Goal: Task Accomplishment & Management: Manage account settings

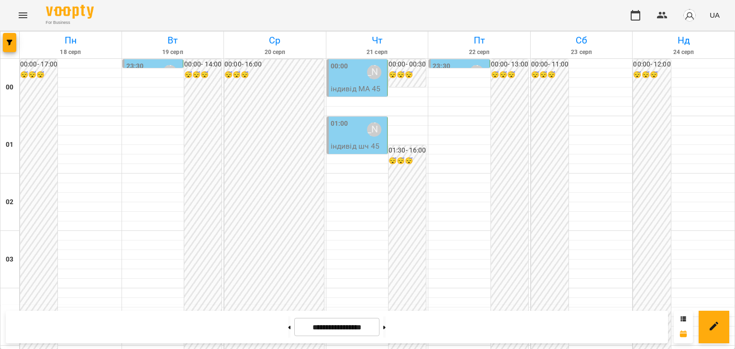
scroll to position [892, 0]
click at [288, 326] on icon at bounding box center [289, 328] width 2 height 4
type input "**********"
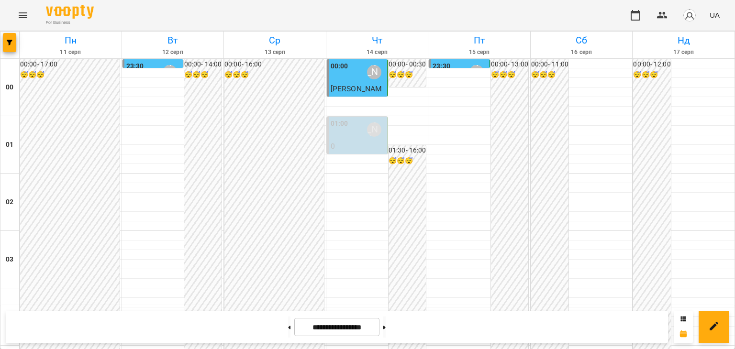
scroll to position [988, 0]
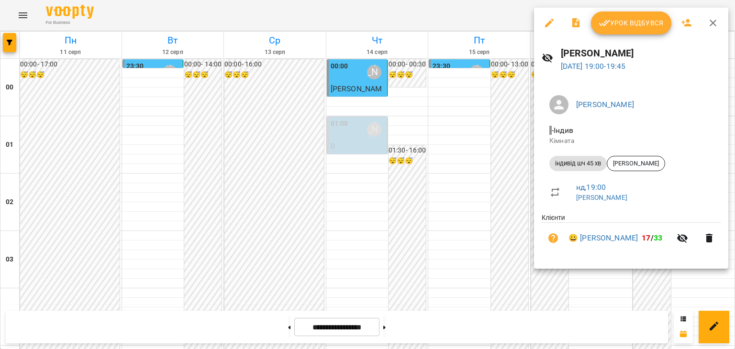
click at [642, 23] on span "Урок відбувся" at bounding box center [631, 22] width 65 height 11
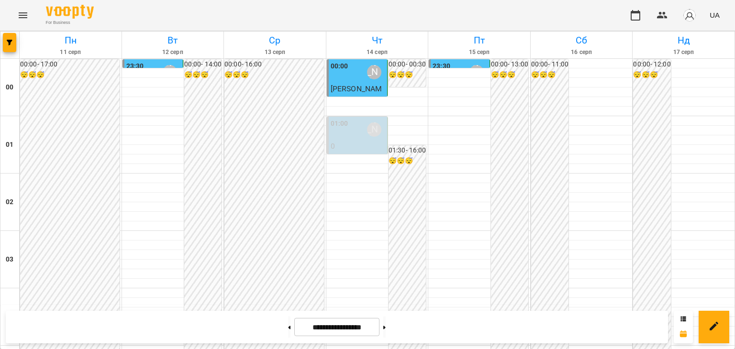
scroll to position [605, 0]
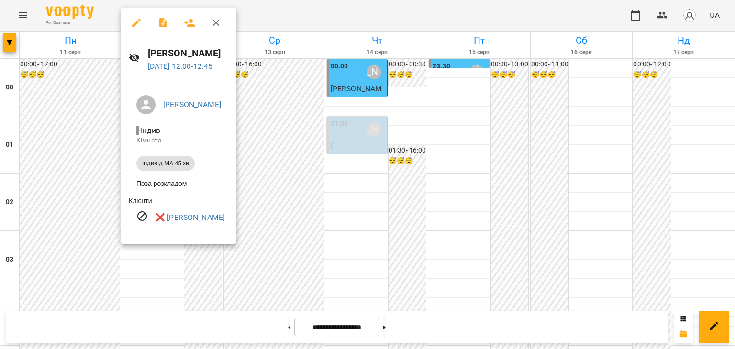
click at [338, 170] on div at bounding box center [367, 174] width 735 height 349
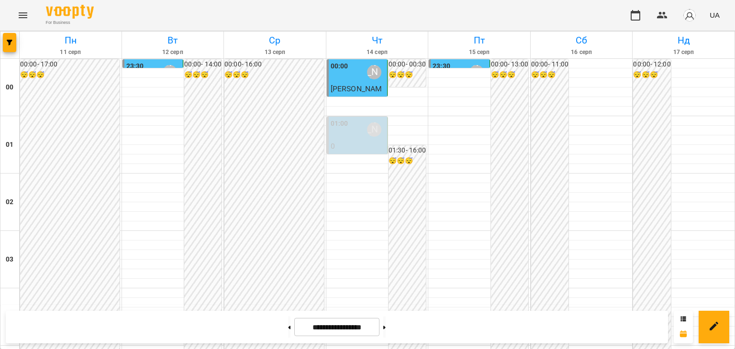
scroll to position [509, 0]
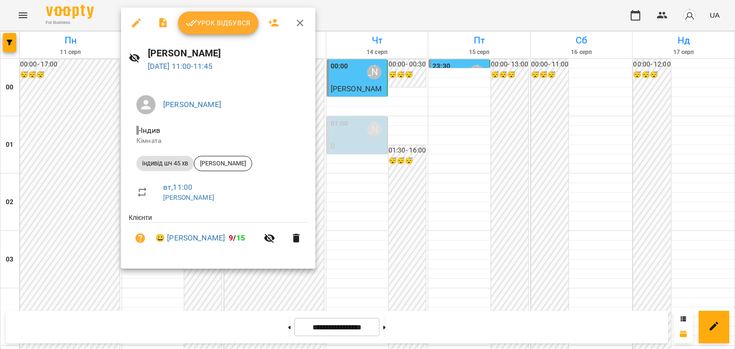
click at [226, 23] on span "Урок відбувся" at bounding box center [218, 22] width 65 height 11
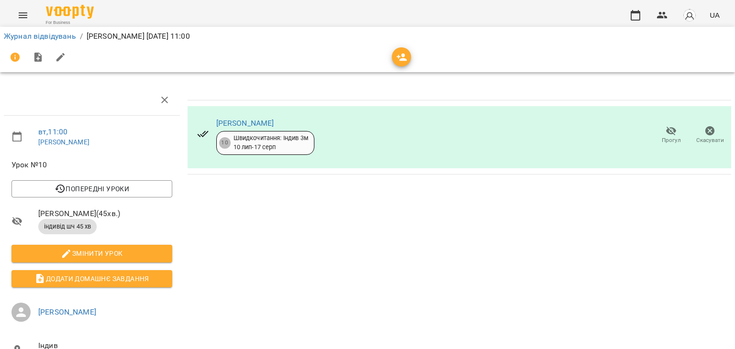
drag, startPoint x: 350, startPoint y: 115, endPoint x: 288, endPoint y: 238, distance: 137.9
click at [288, 238] on div "[PERSON_NAME] 10 Швидкочитання: Індив 3м [DATE] - [DATE] [PERSON_NAME]" at bounding box center [460, 262] width 552 height 363
click at [666, 130] on icon "button" at bounding box center [671, 131] width 11 height 9
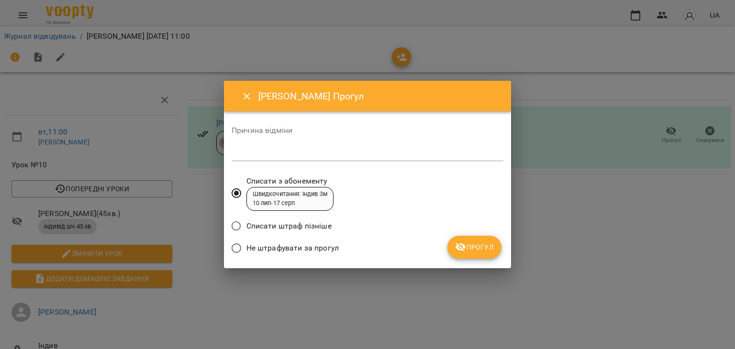
click at [469, 247] on span "Прогул" at bounding box center [474, 247] width 39 height 11
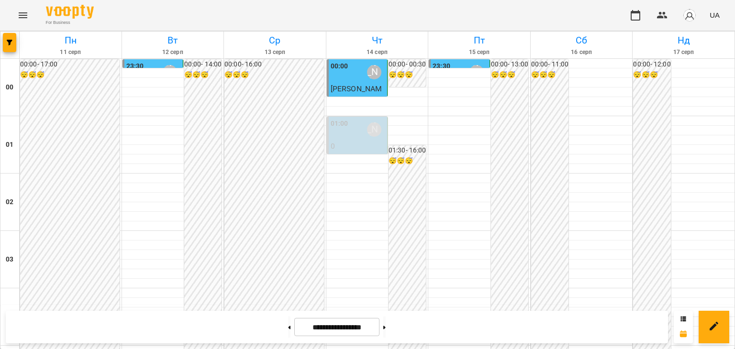
scroll to position [527, 0]
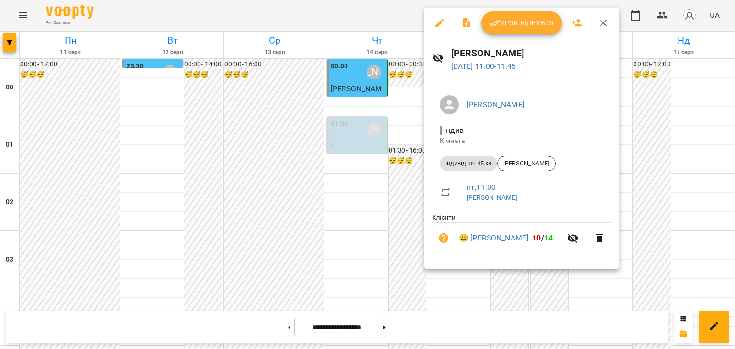
click at [506, 20] on span "Урок відбувся" at bounding box center [521, 22] width 65 height 11
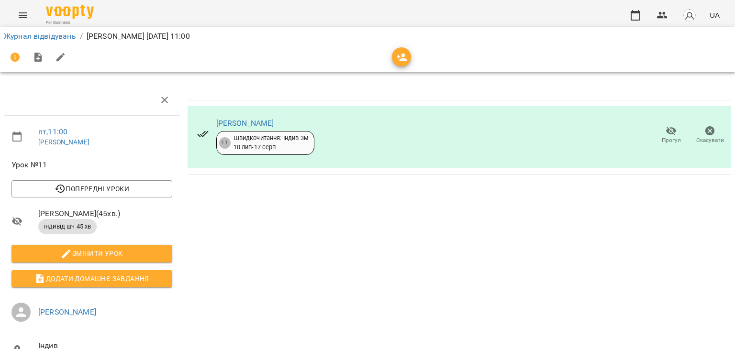
click at [666, 133] on icon "button" at bounding box center [671, 131] width 11 height 9
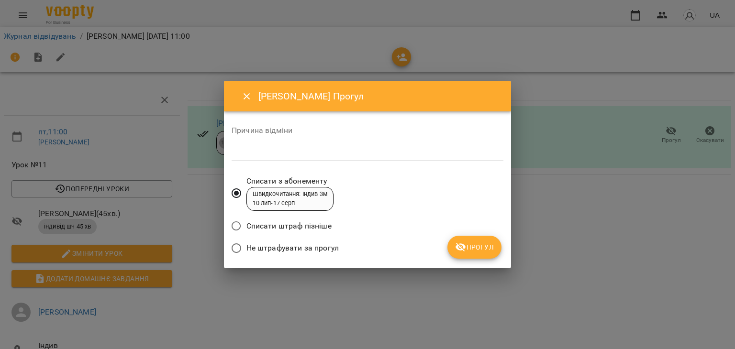
click at [484, 248] on span "Прогул" at bounding box center [474, 247] width 39 height 11
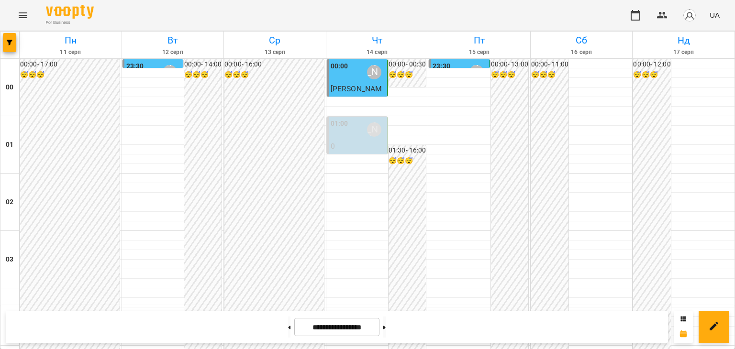
scroll to position [1131, 0]
click at [386, 328] on button at bounding box center [384, 327] width 2 height 21
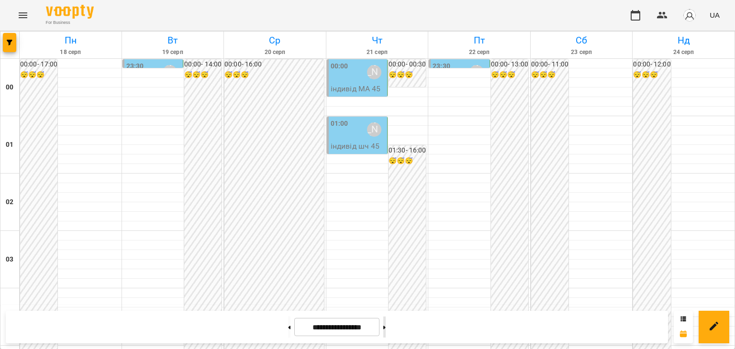
click at [386, 326] on icon at bounding box center [384, 328] width 2 height 4
type input "**********"
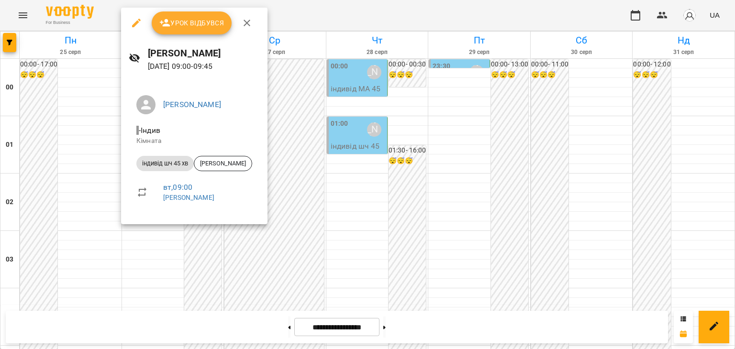
click at [354, 139] on div at bounding box center [367, 174] width 735 height 349
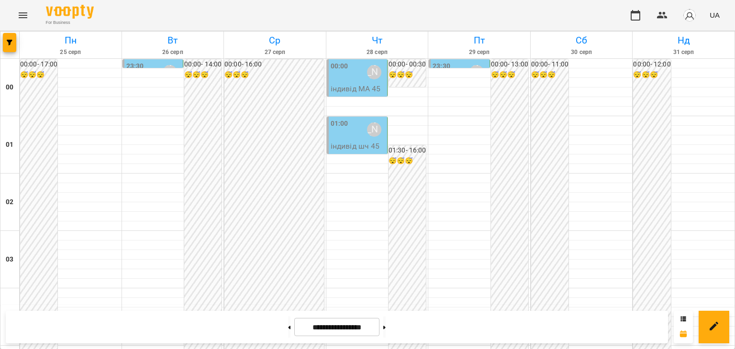
scroll to position [557, 0]
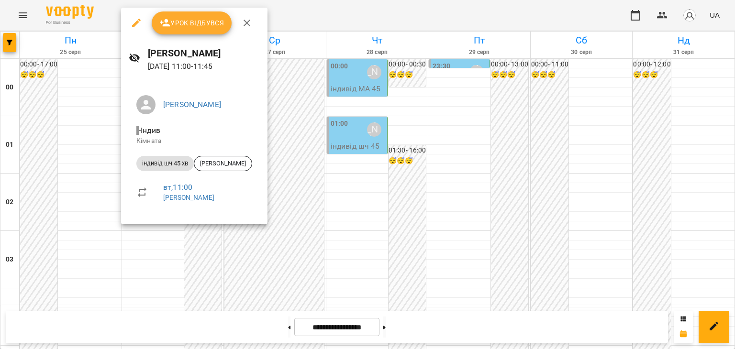
click at [340, 163] on div at bounding box center [367, 174] width 735 height 349
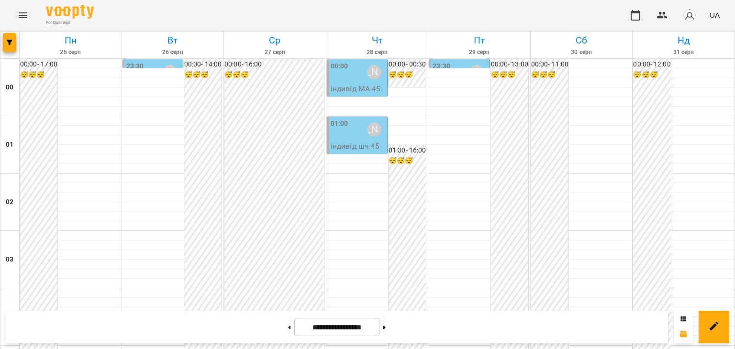
scroll to position [700, 0]
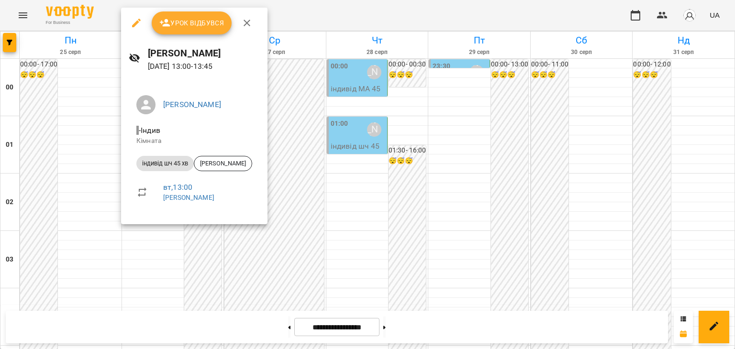
click at [360, 138] on div at bounding box center [367, 174] width 735 height 349
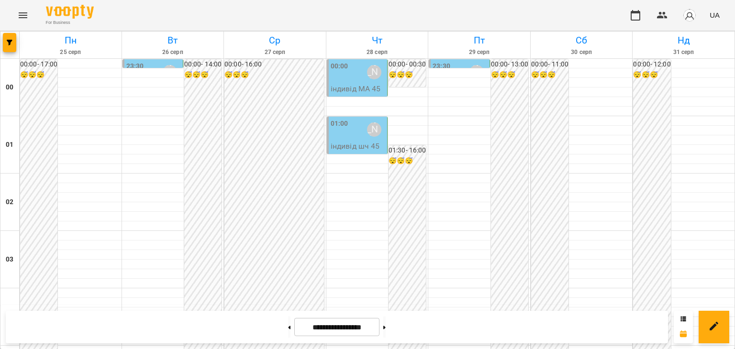
scroll to position [413, 0]
